Goal: Information Seeking & Learning: Find specific fact

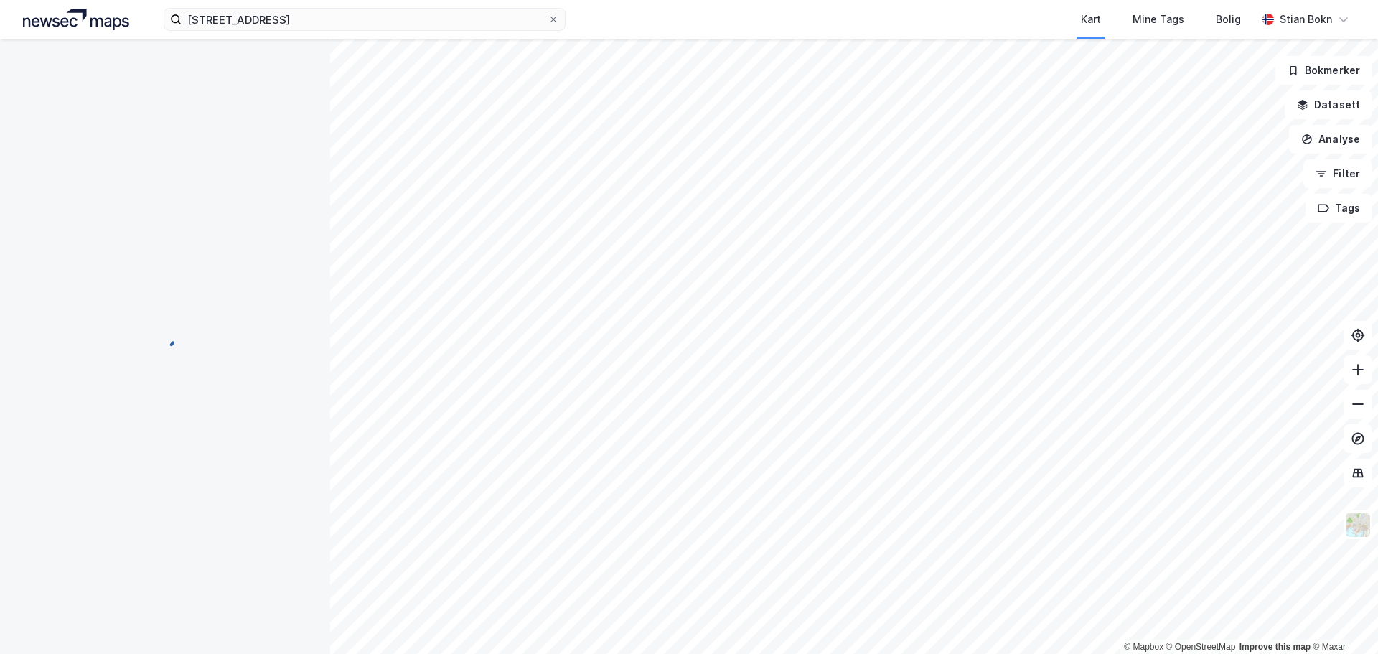
scroll to position [51, 0]
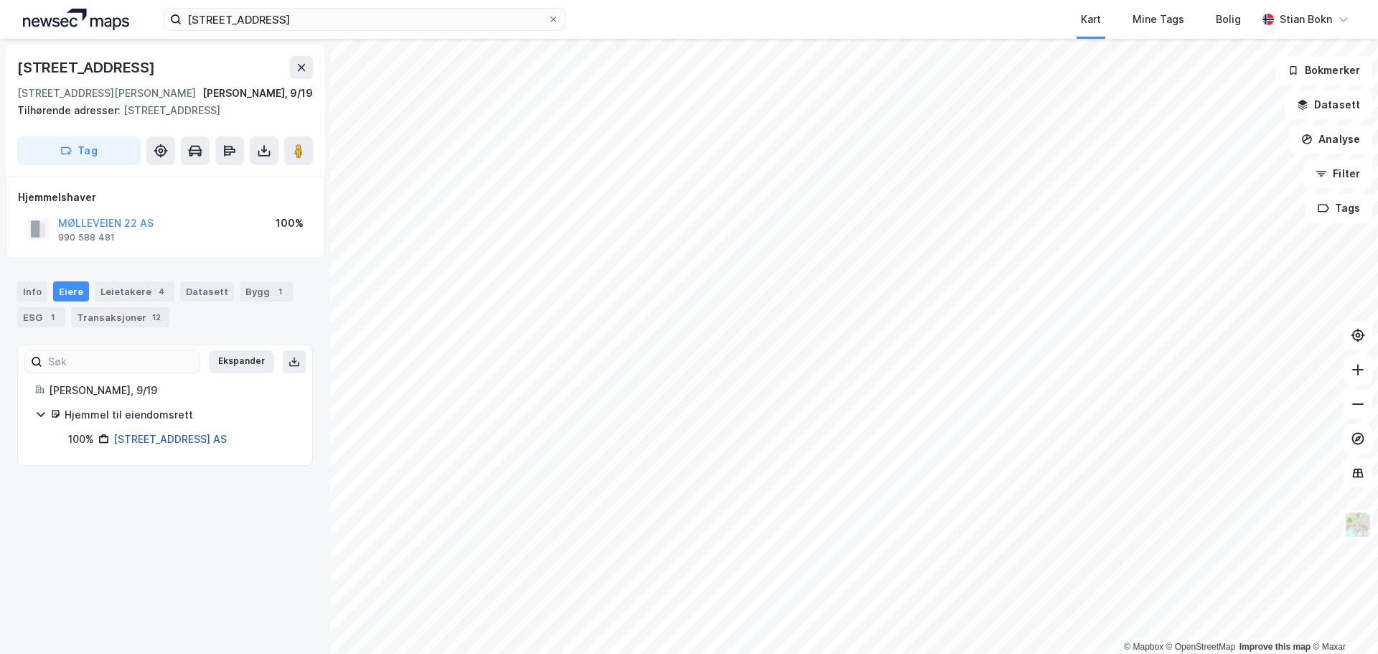
click at [128, 440] on link "[STREET_ADDRESS] AS" at bounding box center [169, 439] width 113 height 12
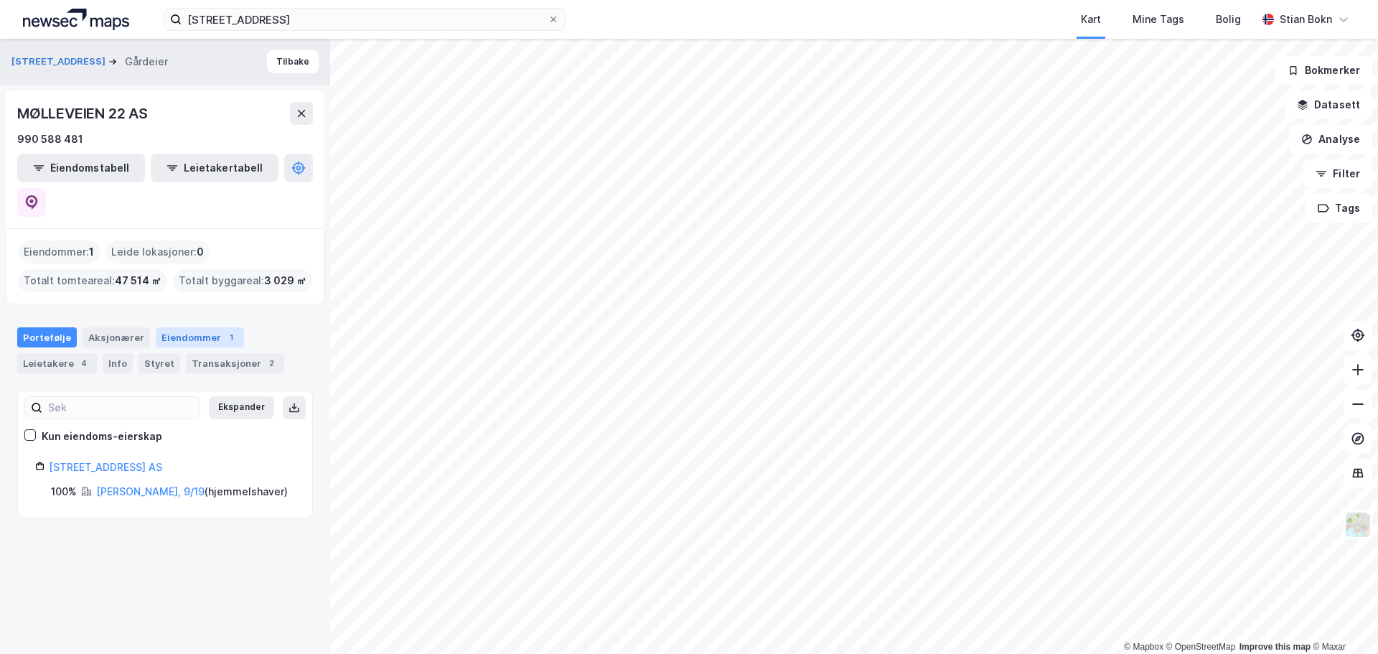
click at [185, 327] on div "Eiendommer 1" at bounding box center [200, 337] width 88 height 20
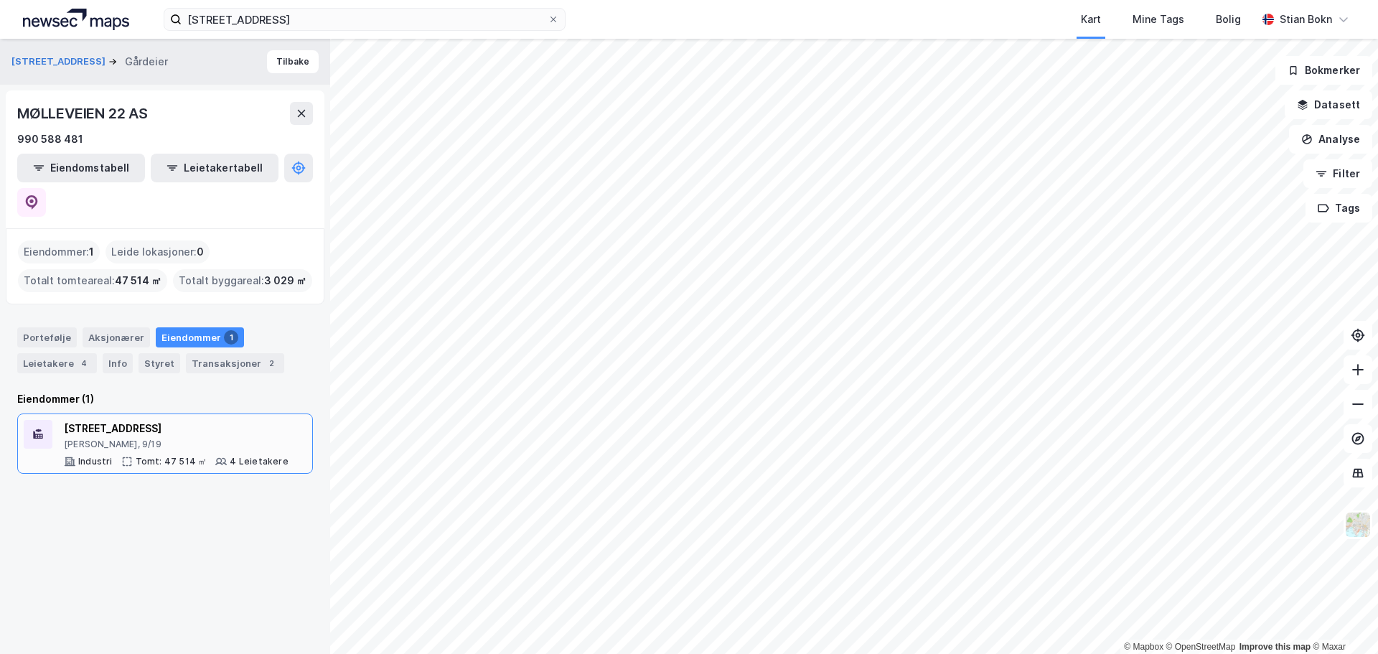
click at [177, 420] on div "[STREET_ADDRESS]" at bounding box center [176, 428] width 225 height 17
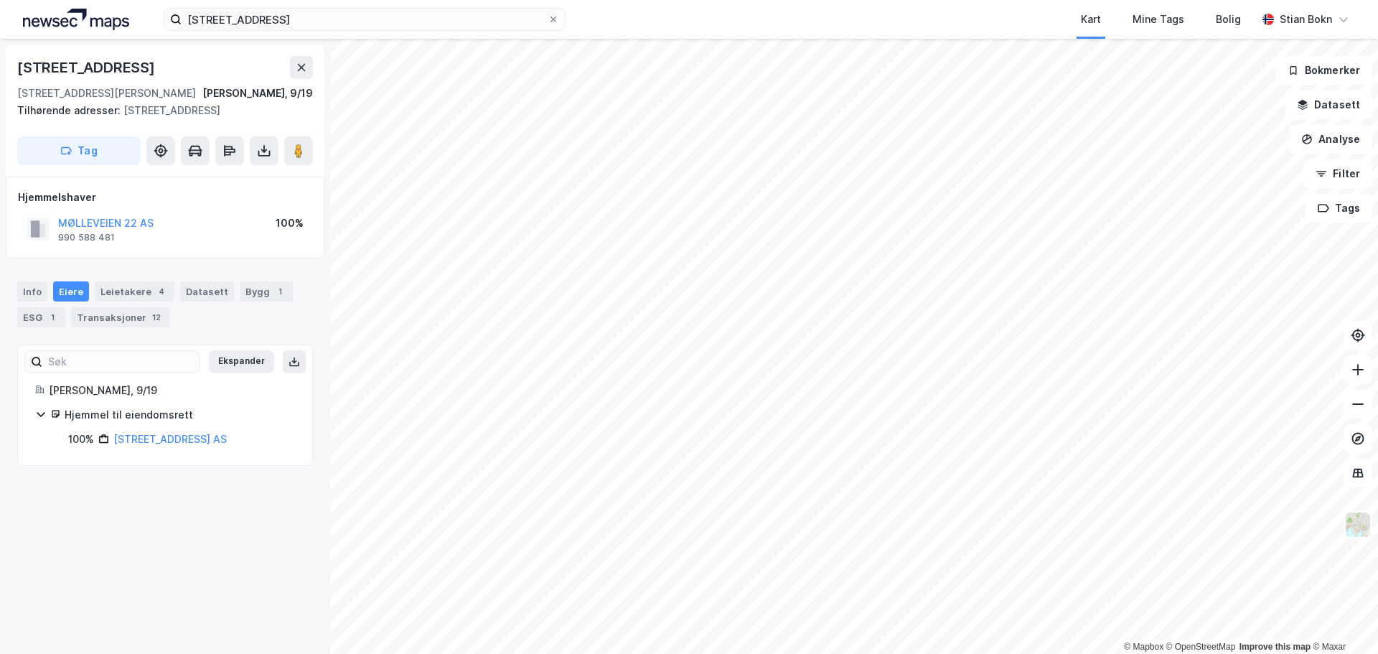
click at [39, 413] on icon at bounding box center [40, 413] width 11 height 11
